Goal: Task Accomplishment & Management: Use online tool/utility

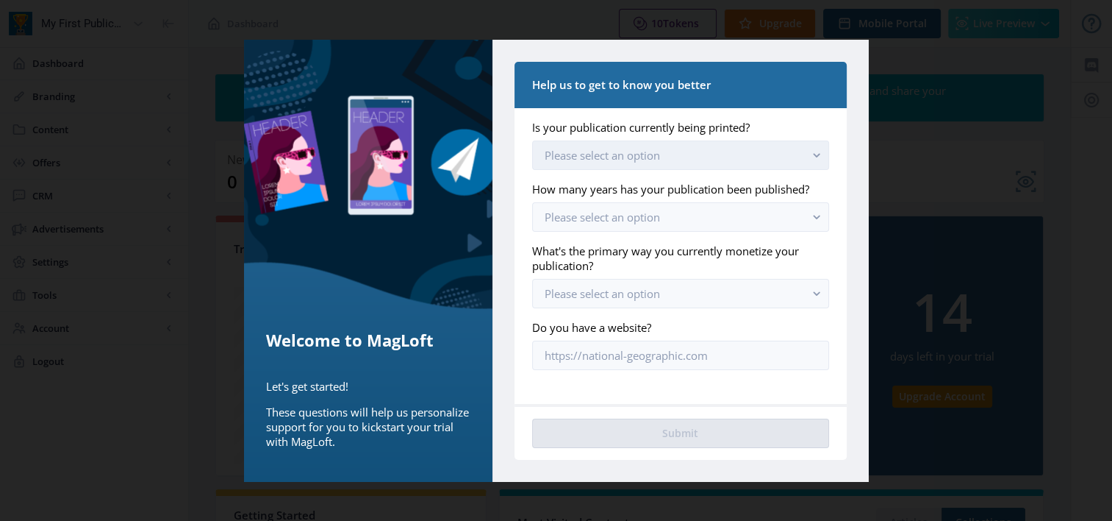
click at [816, 156] on icon "button" at bounding box center [816, 155] width 7 height 4
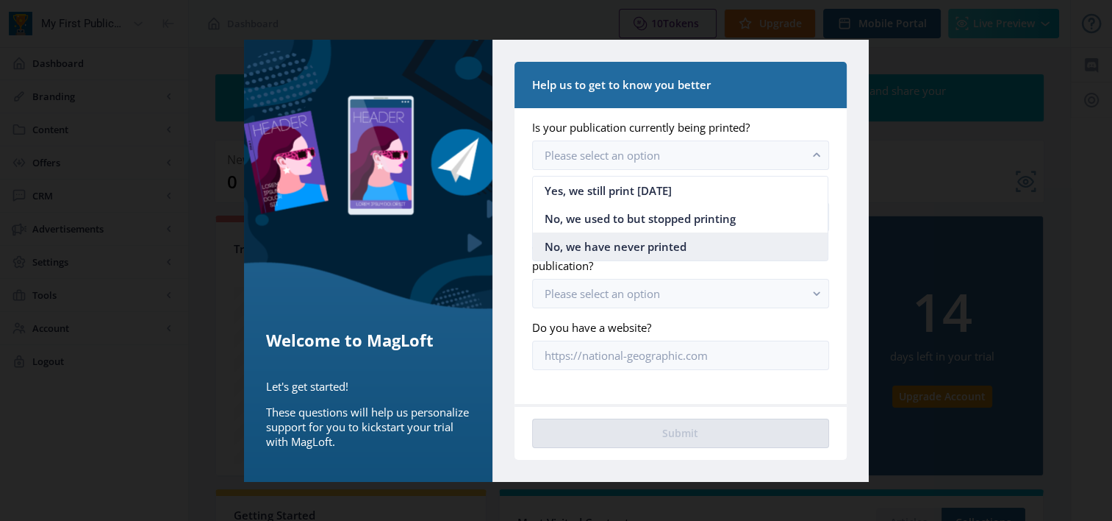
click at [648, 244] on span "No, we have never printed" at bounding box center [616, 246] width 142 height 18
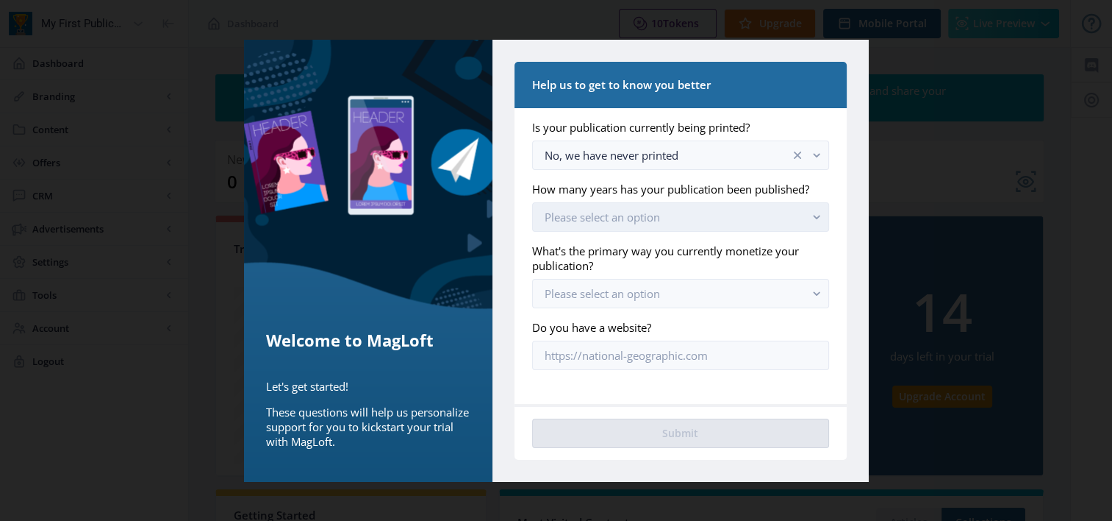
click at [818, 215] on rect "button" at bounding box center [817, 216] width 17 height 17
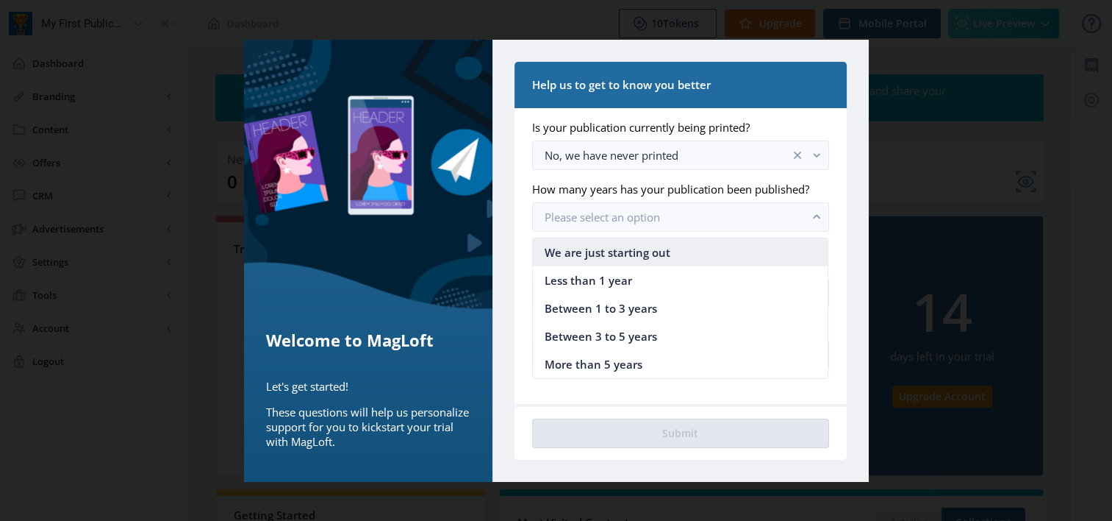
click at [627, 246] on span "We are just starting out" at bounding box center [608, 252] width 126 height 18
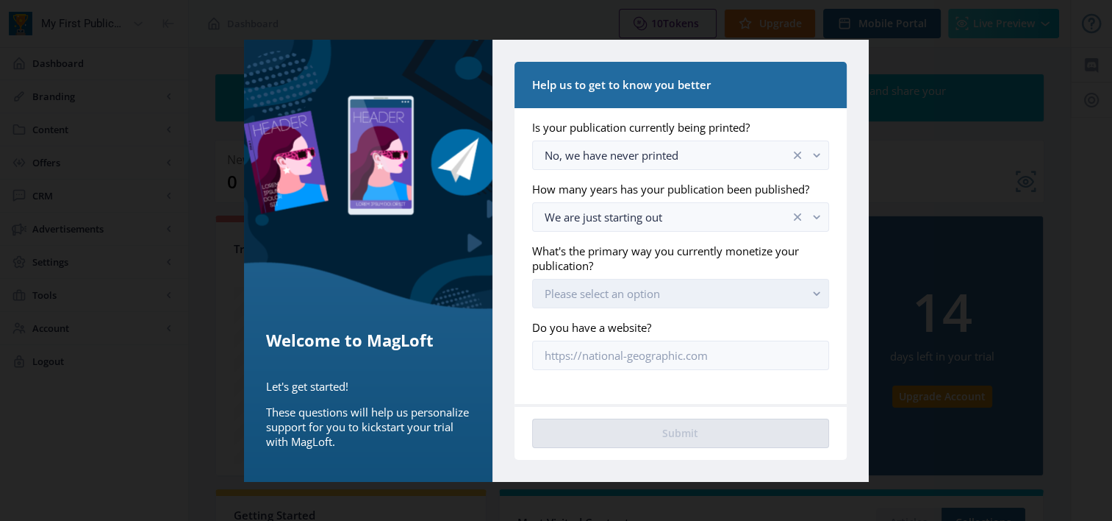
click at [818, 284] on button "Please select an option" at bounding box center [680, 293] width 296 height 29
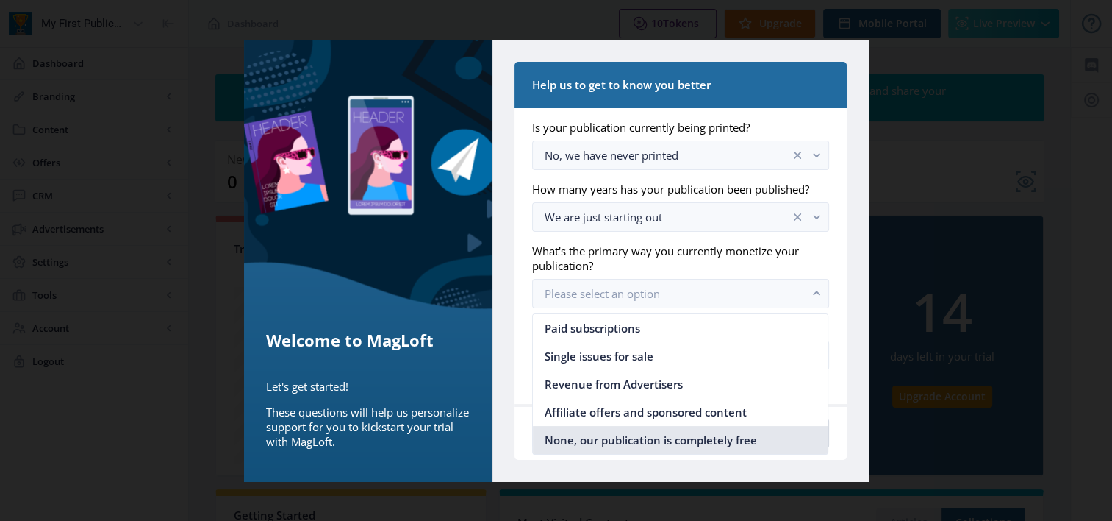
click at [644, 444] on span "None, our publication is completely free" at bounding box center [651, 440] width 212 height 18
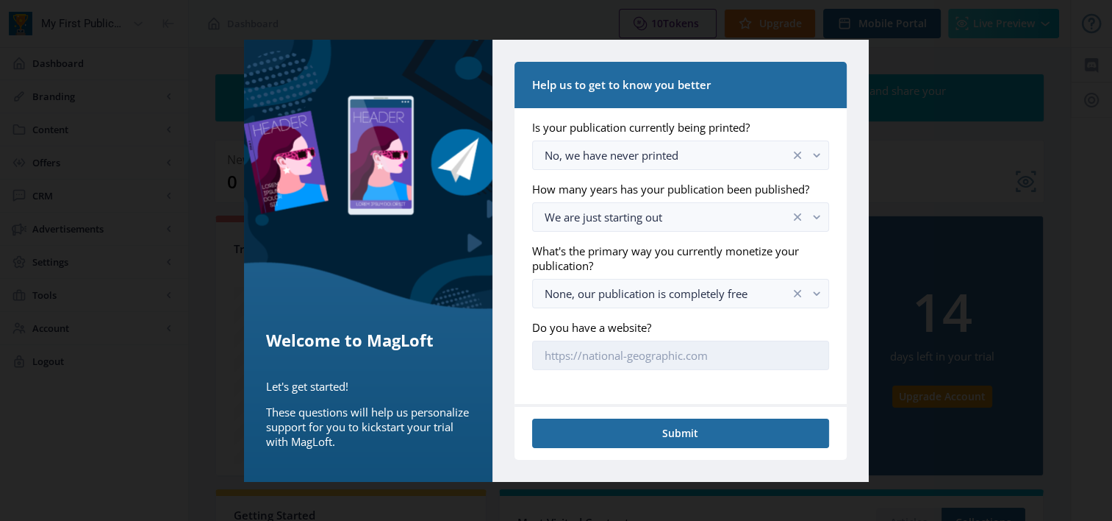
click at [604, 359] on input "Do you have a website?" at bounding box center [680, 354] width 296 height 29
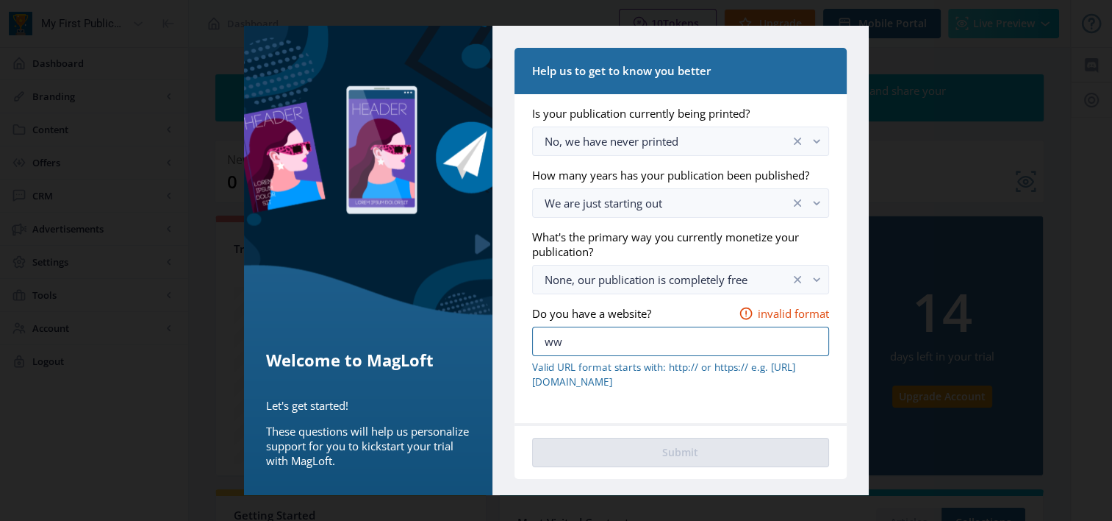
type input "w"
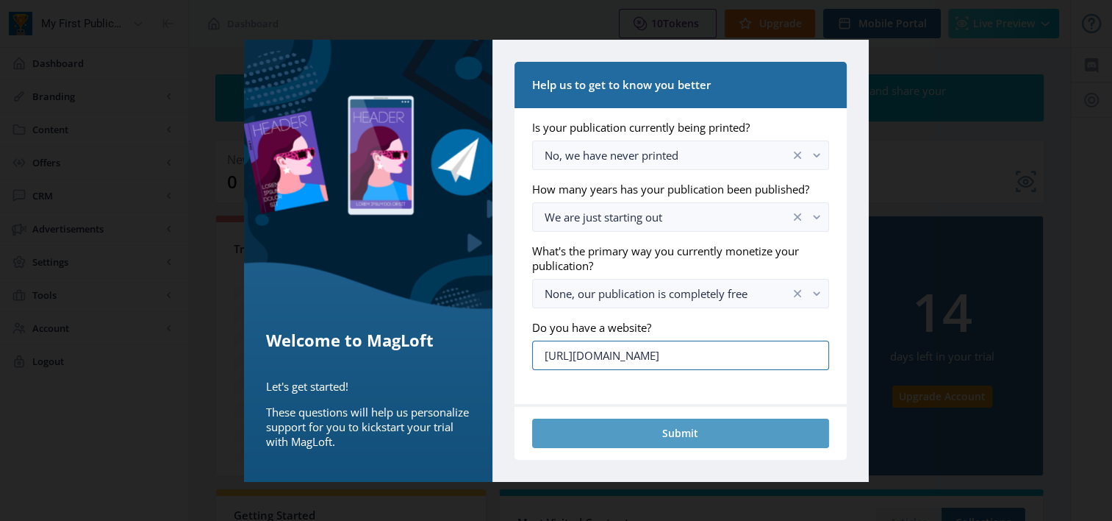
type input "[URL][DOMAIN_NAME]"
click at [683, 430] on button "Submit" at bounding box center [680, 432] width 296 height 29
click at [683, 432] on button "Submit" at bounding box center [680, 432] width 296 height 29
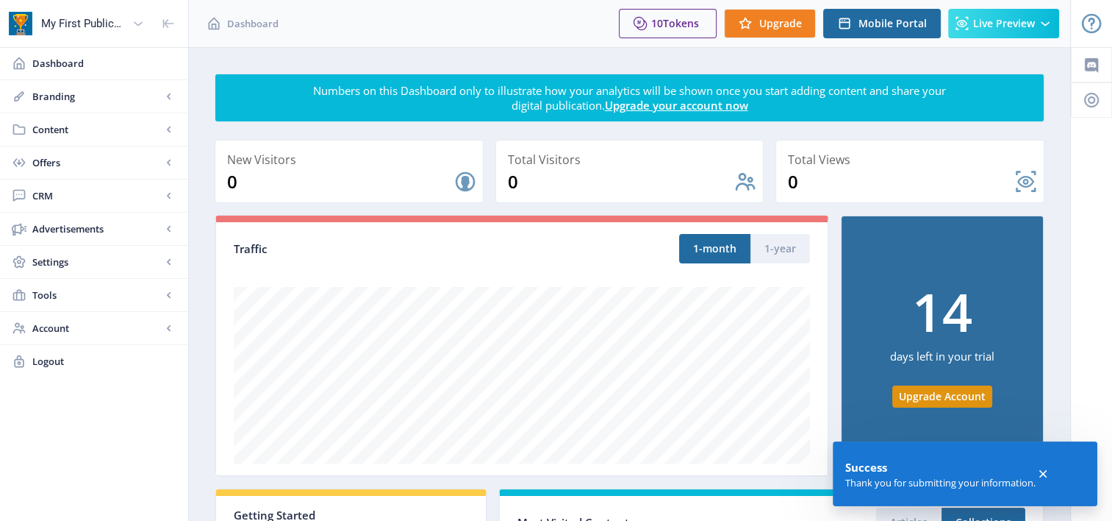
click at [1044, 475] on icon at bounding box center [1043, 473] width 7 height 7
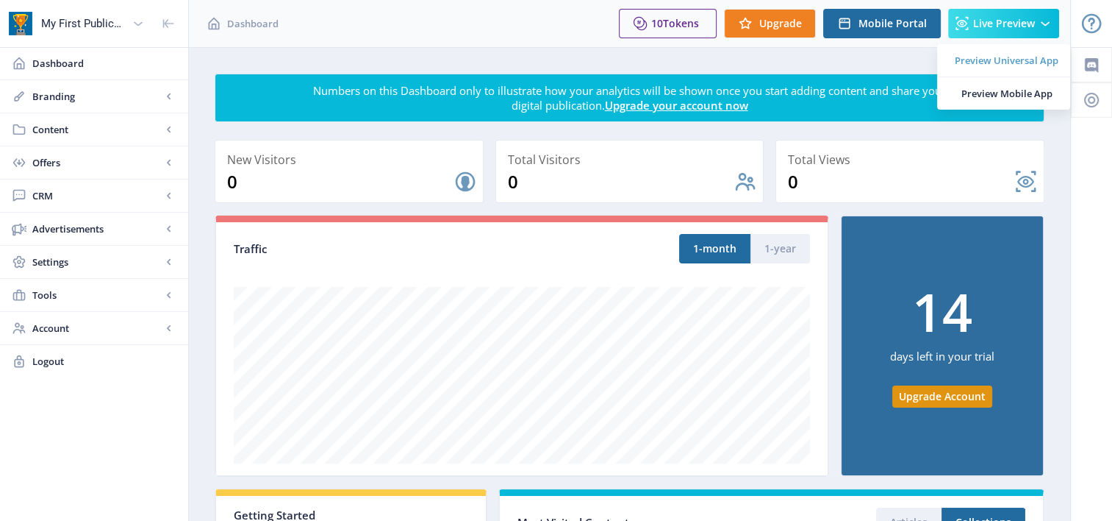
click at [980, 57] on span "Preview Universal App" at bounding box center [1007, 60] width 104 height 15
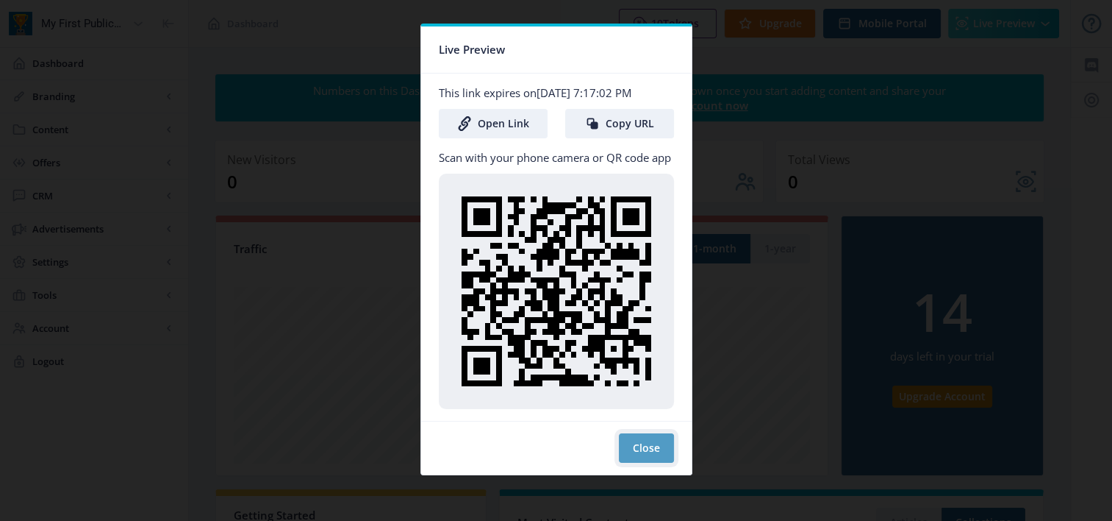
click at [637, 454] on button "Close" at bounding box center [646, 447] width 55 height 29
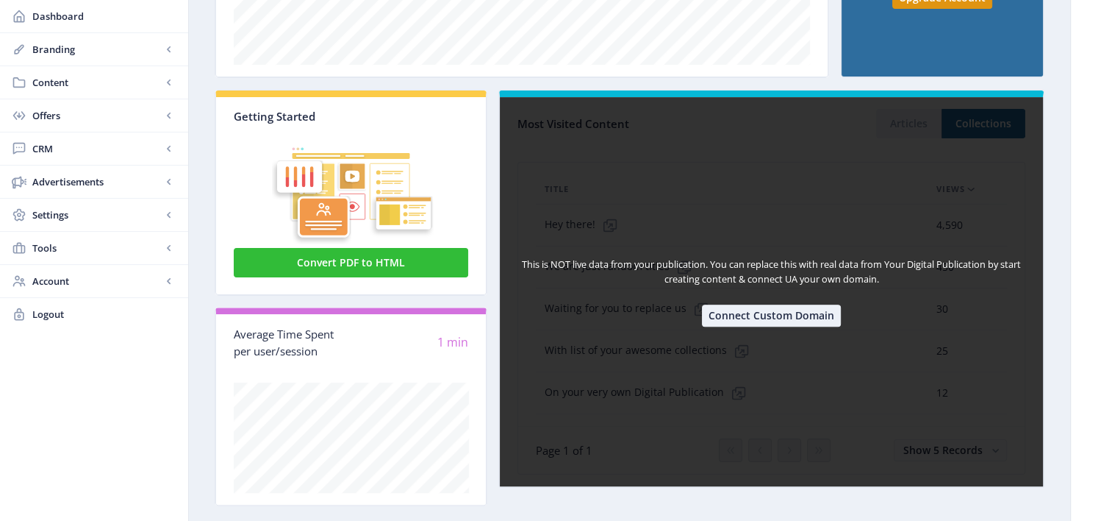
scroll to position [423, 0]
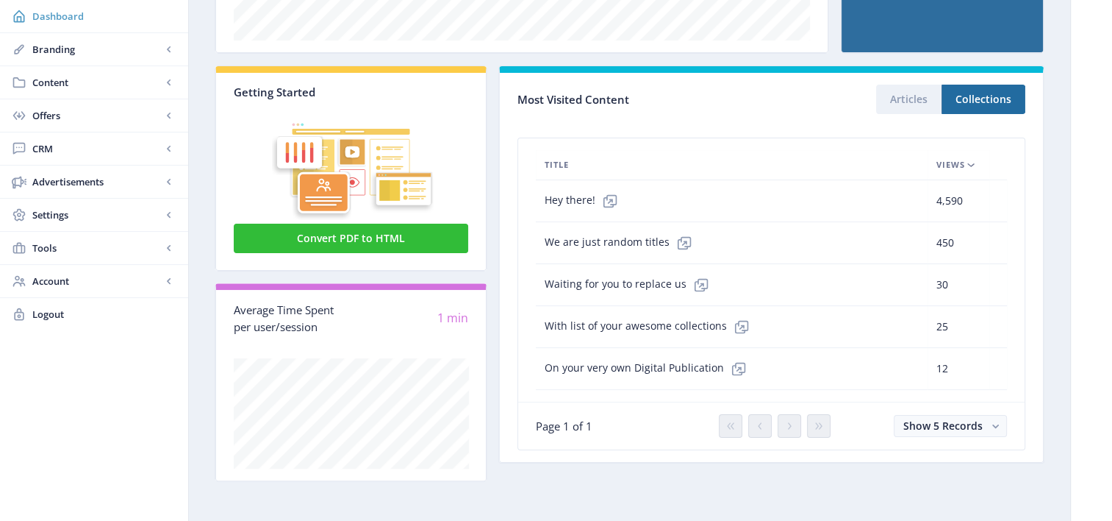
click at [38, 18] on span "Dashboard" at bounding box center [104, 16] width 144 height 15
click at [58, 43] on span "Branding" at bounding box center [96, 49] width 129 height 15
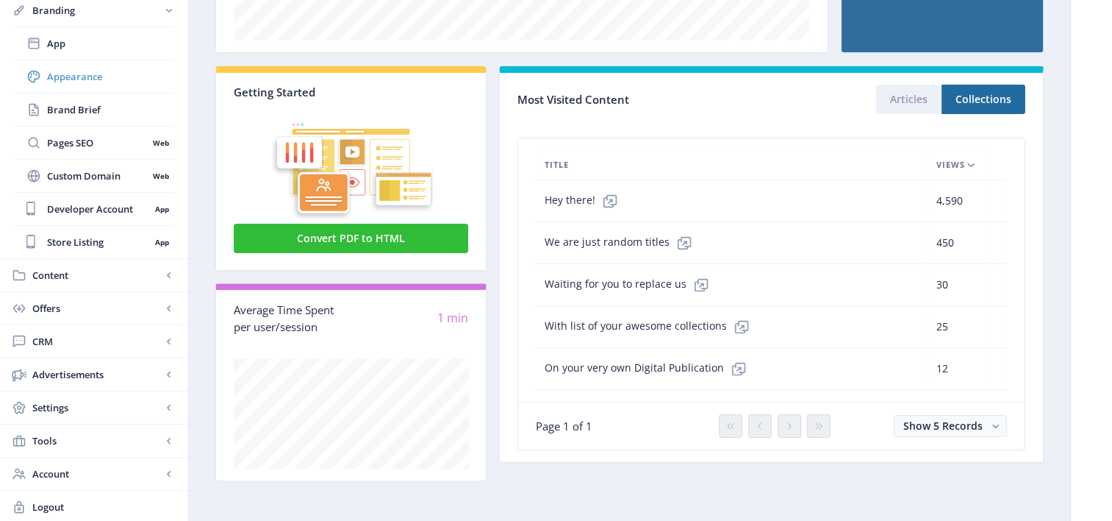
click at [90, 76] on span "Appearance" at bounding box center [110, 76] width 126 height 15
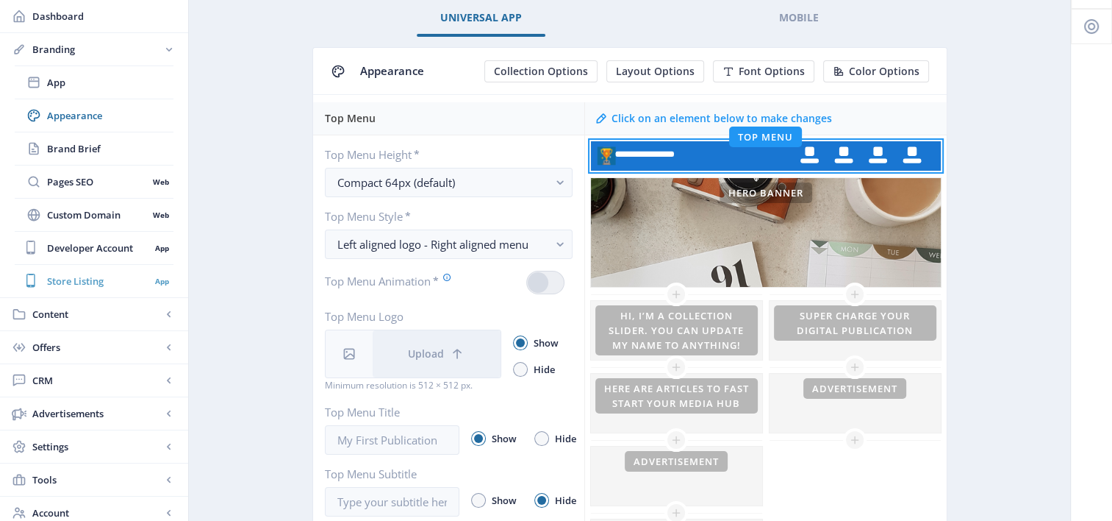
scroll to position [147, 0]
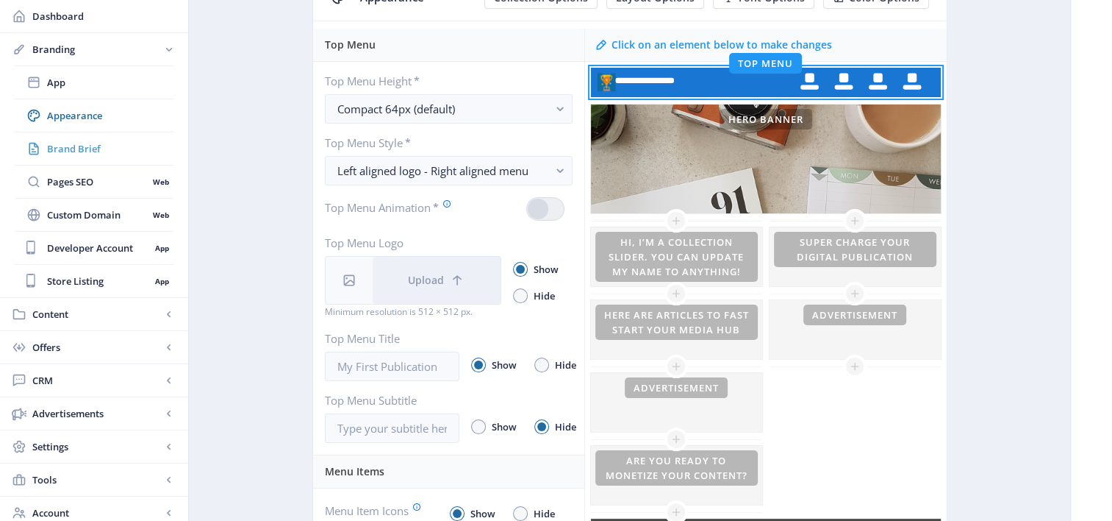
click at [74, 144] on span "Brand Brief" at bounding box center [110, 148] width 126 height 15
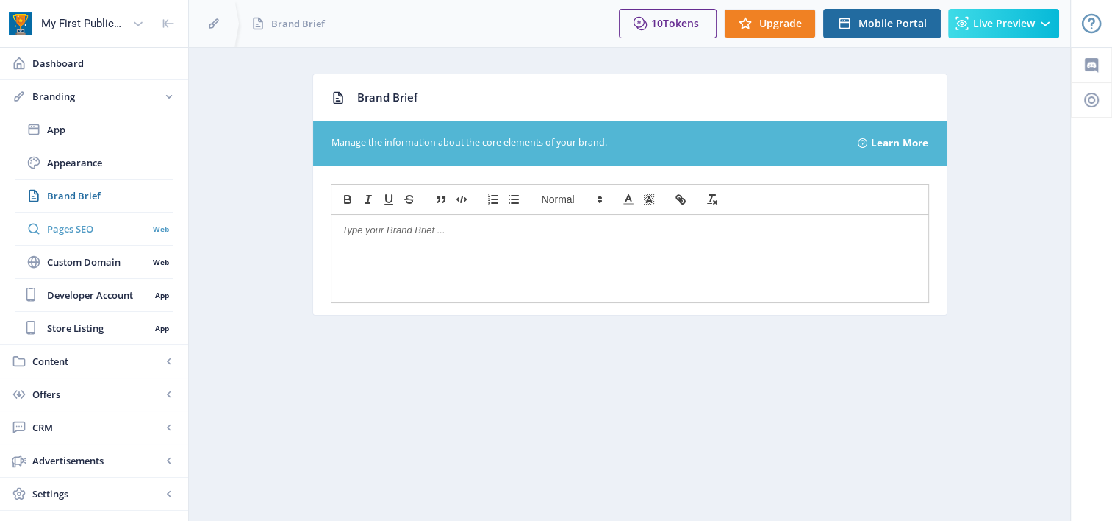
click at [85, 223] on span "Pages SEO" at bounding box center [97, 228] width 101 height 15
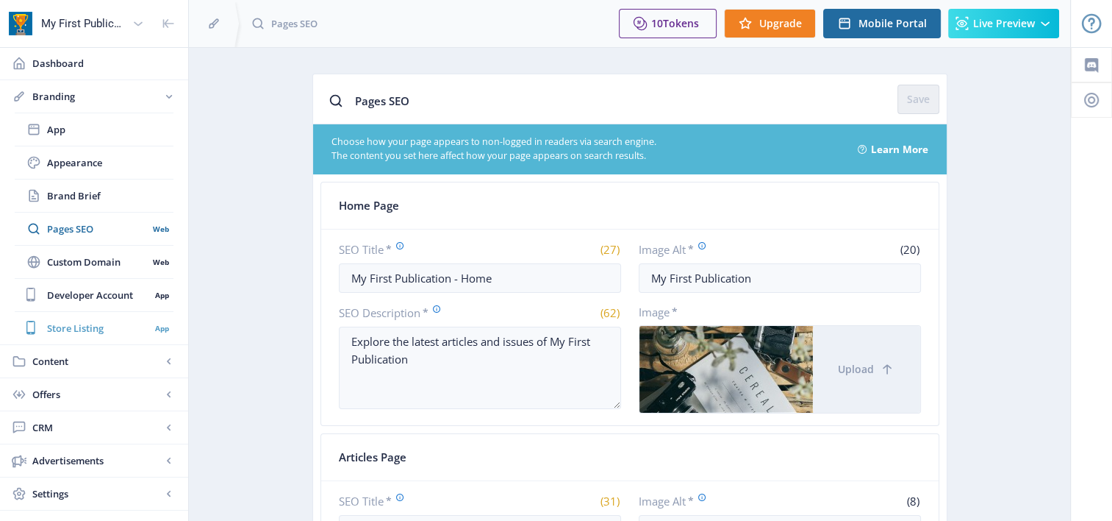
drag, startPoint x: 95, startPoint y: 323, endPoint x: 97, endPoint y: 315, distance: 9.1
click at [97, 323] on span "Store Listing" at bounding box center [98, 328] width 103 height 15
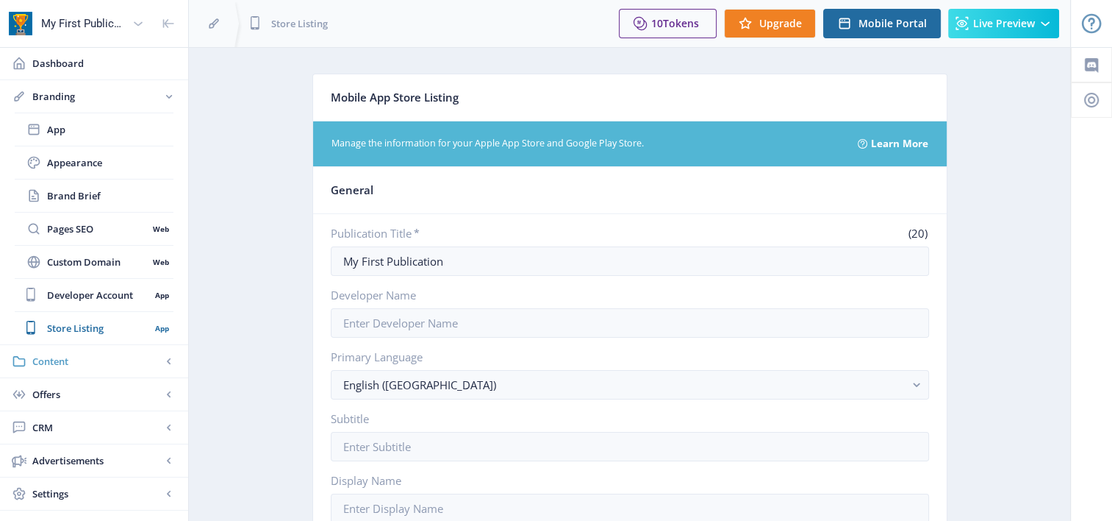
click at [44, 361] on span "Content" at bounding box center [96, 361] width 129 height 15
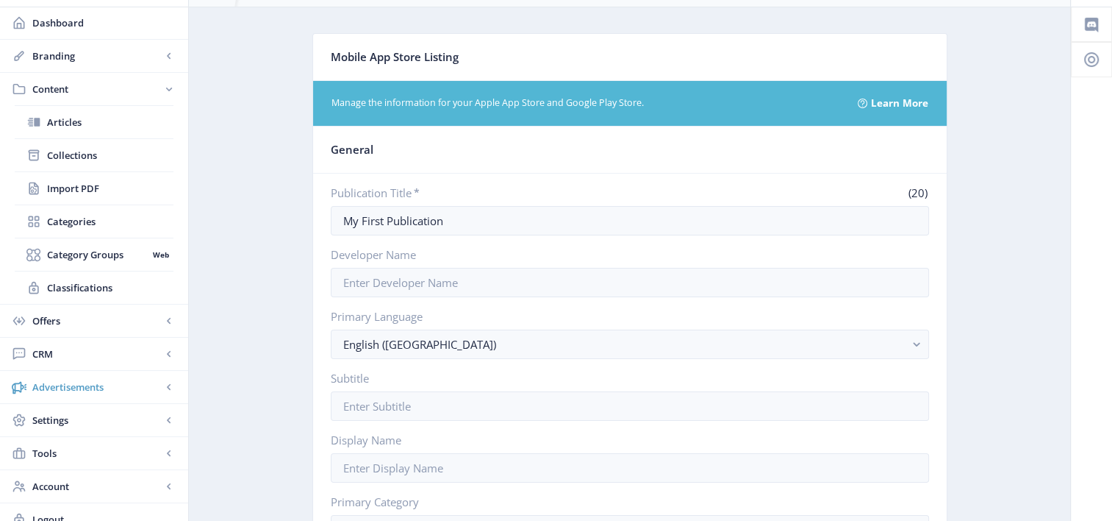
scroll to position [74, 0]
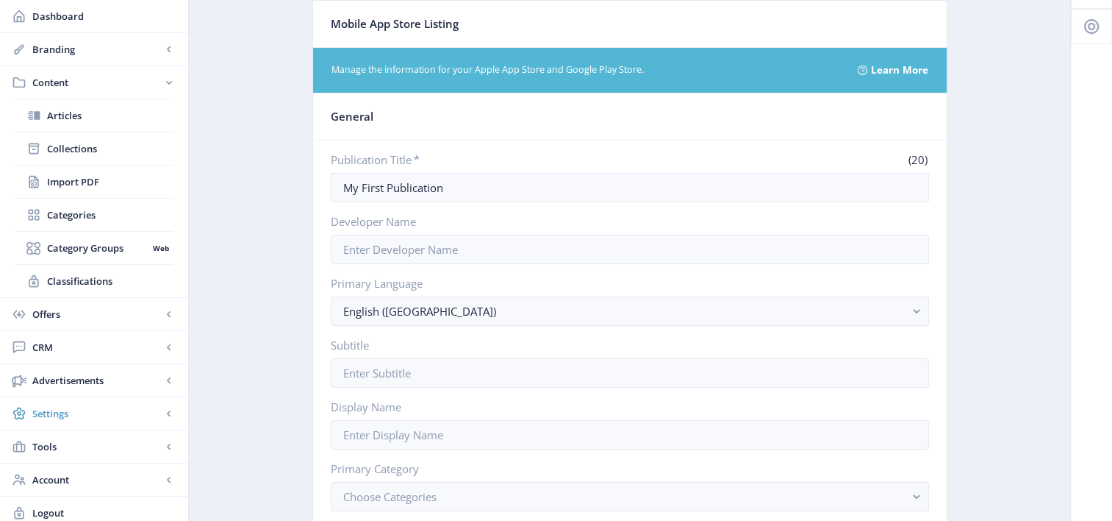
click at [62, 416] on span "Settings" at bounding box center [96, 413] width 129 height 15
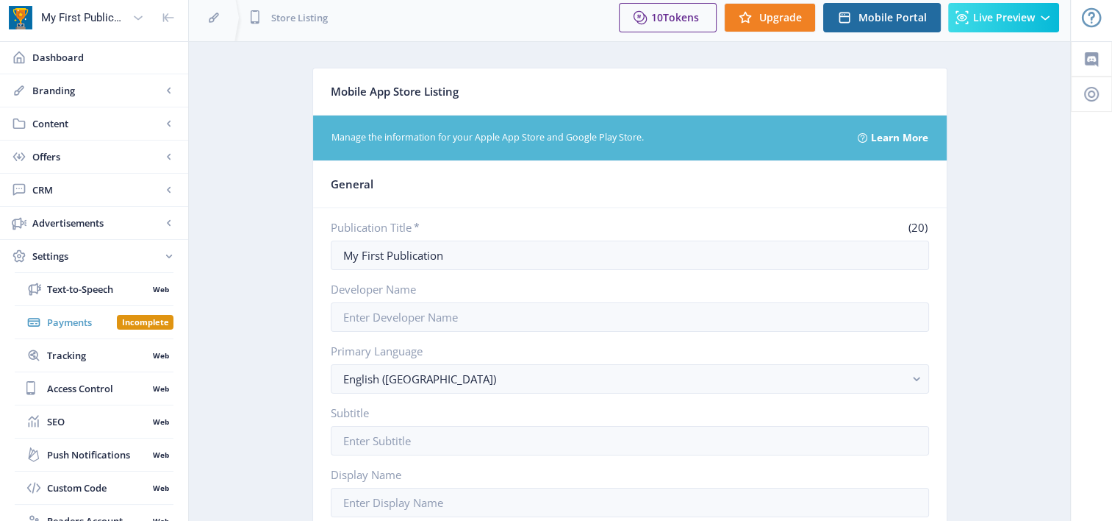
scroll to position [0, 0]
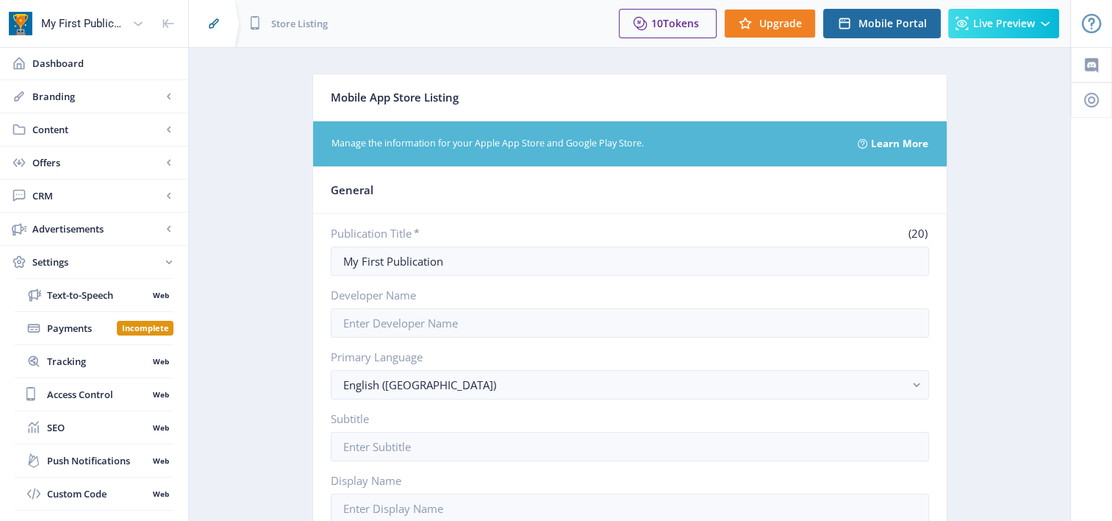
click at [218, 21] on icon at bounding box center [214, 23] width 10 height 10
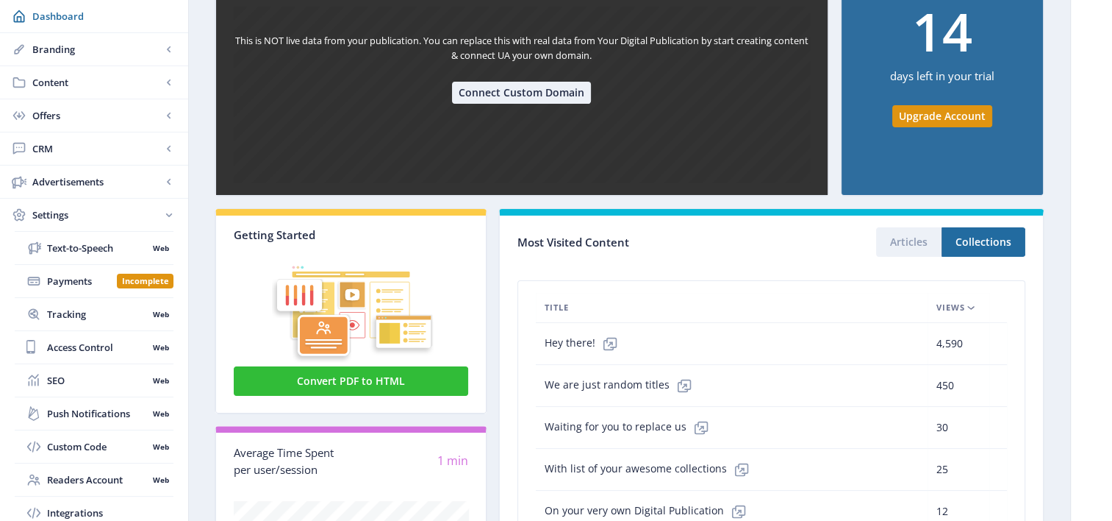
scroll to position [294, 0]
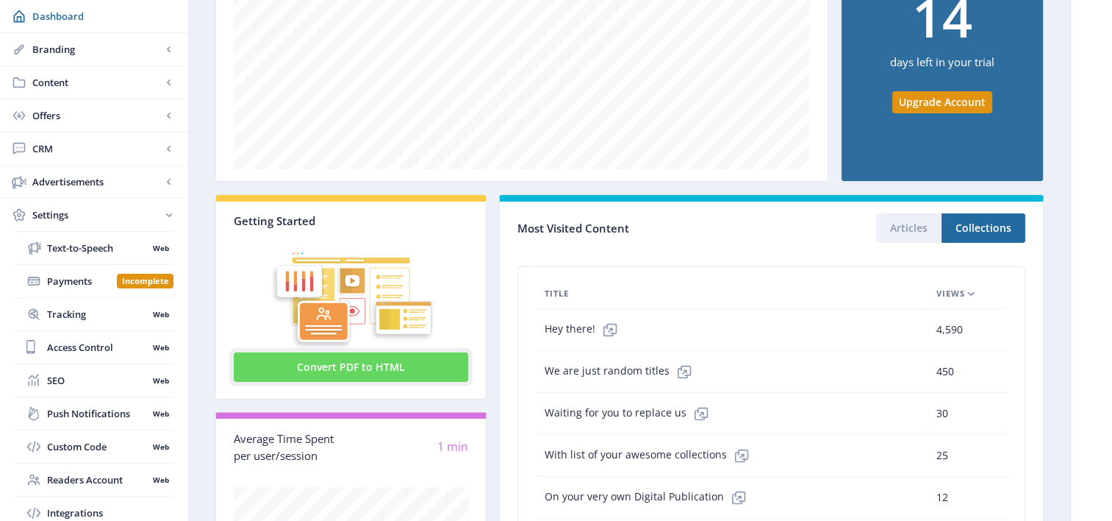
click at [387, 360] on button "Convert PDF to HTML" at bounding box center [351, 366] width 235 height 29
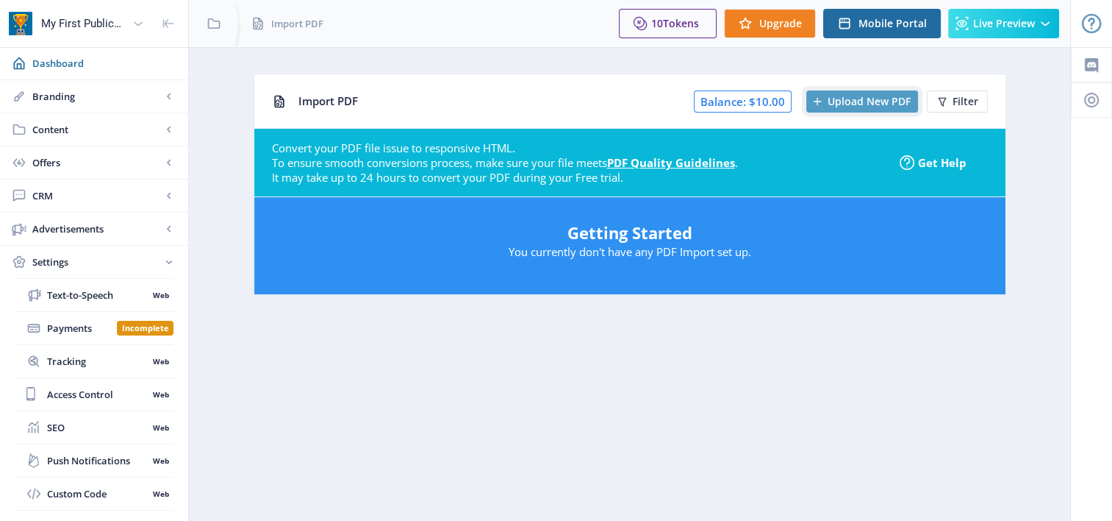
click at [867, 103] on span "Upload New PDF" at bounding box center [869, 102] width 83 height 12
